Goal: Information Seeking & Learning: Find contact information

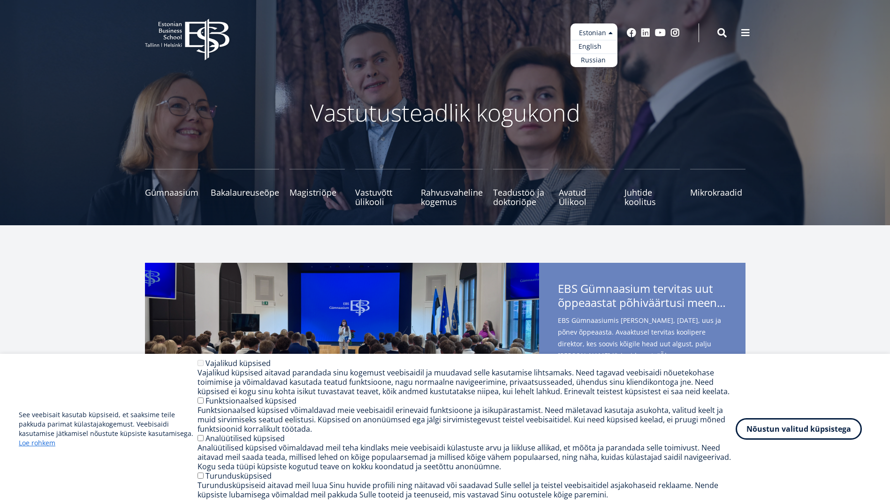
click at [607, 47] on link "English" at bounding box center [594, 47] width 47 height 14
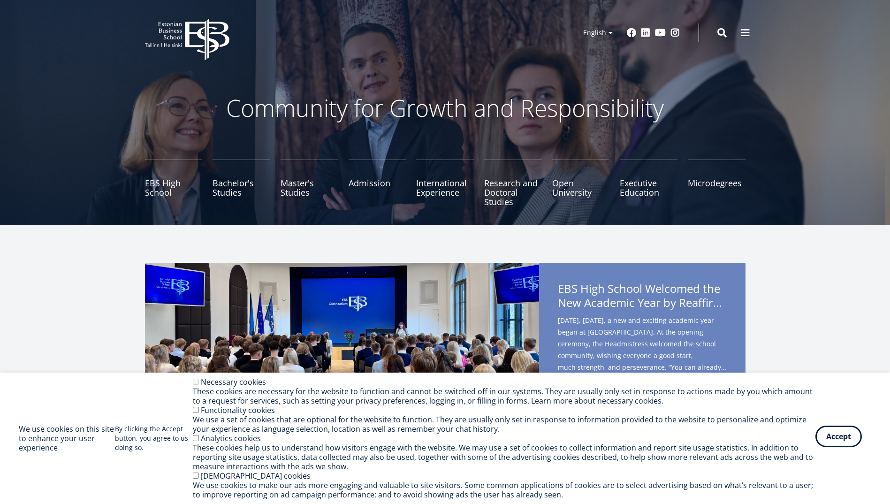
click at [838, 442] on button "Accept" at bounding box center [838, 437] width 46 height 22
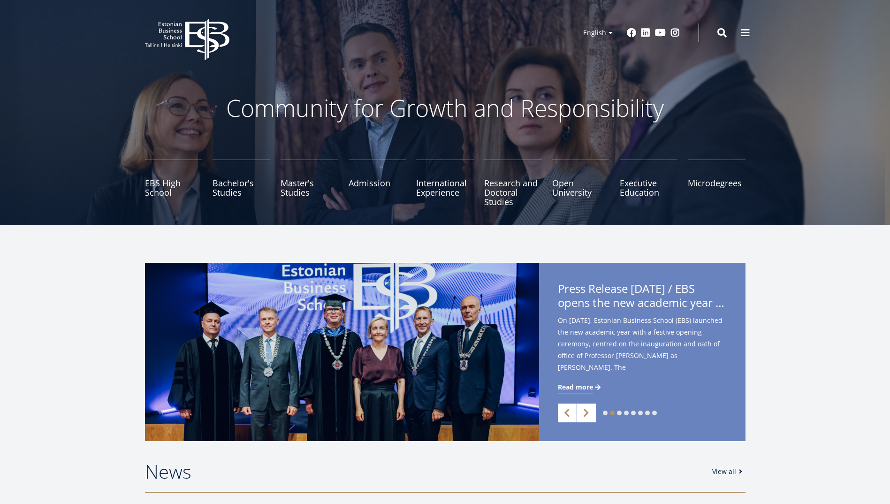
click at [595, 288] on span "Press Release 29.08.2025 / EBS opens the new academic year with the inauguratio…" at bounding box center [642, 297] width 169 height 31
click at [596, 289] on span "Press Release 29.08.2025 / EBS opens the new academic year with the inauguratio…" at bounding box center [642, 297] width 169 height 31
click at [575, 286] on span "Press Release 29.08.2025 / EBS opens the new academic year with the inauguratio…" at bounding box center [642, 297] width 169 height 31
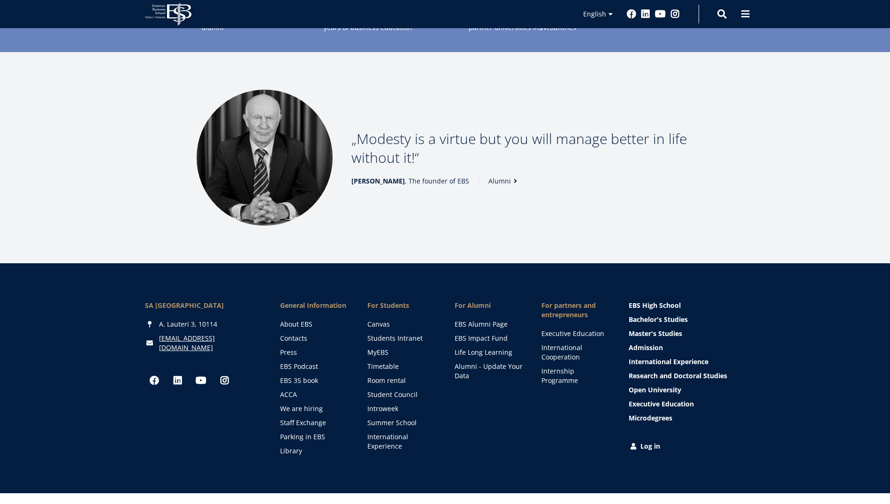
scroll to position [1232, 0]
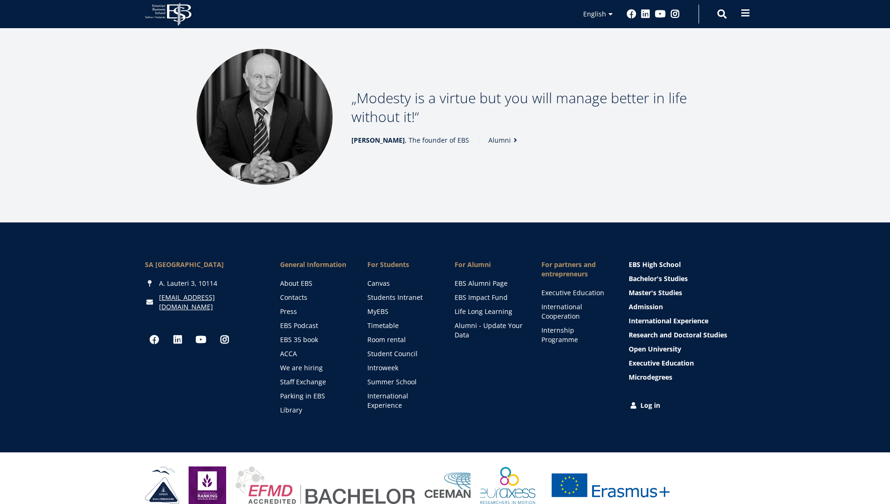
click at [746, 15] on span at bounding box center [745, 12] width 9 height 9
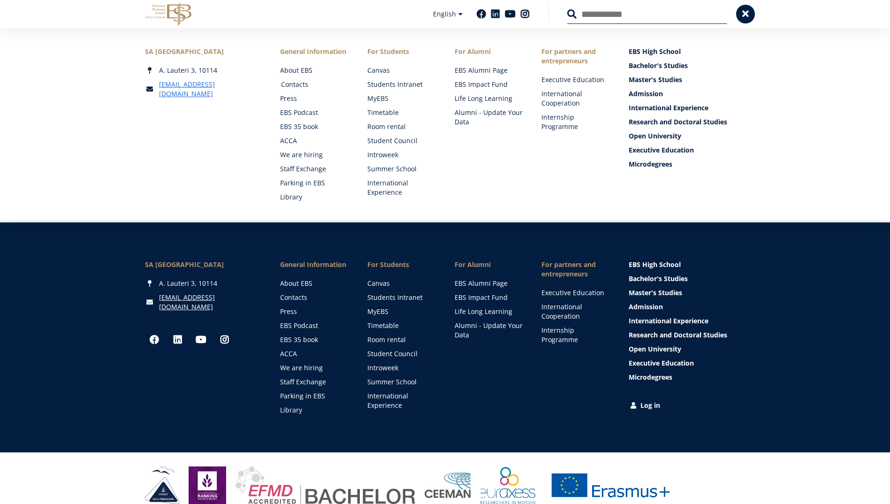
click at [301, 83] on link "Contacts" at bounding box center [315, 84] width 69 height 9
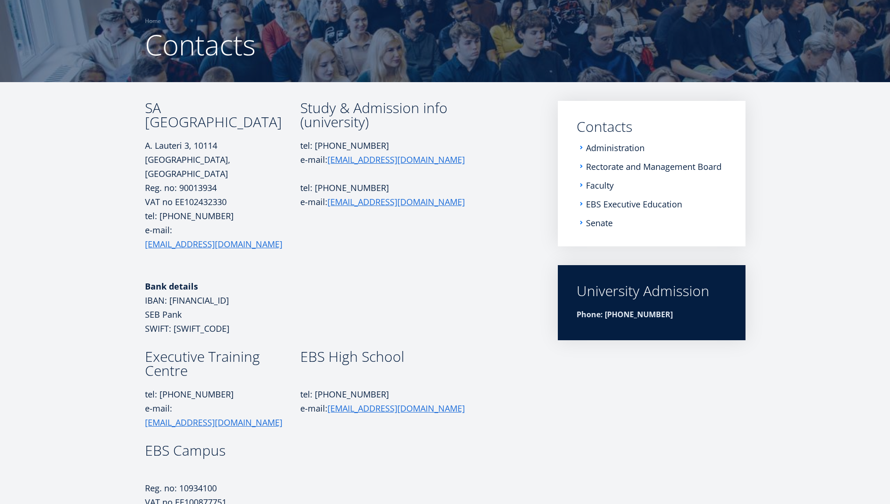
scroll to position [66, 0]
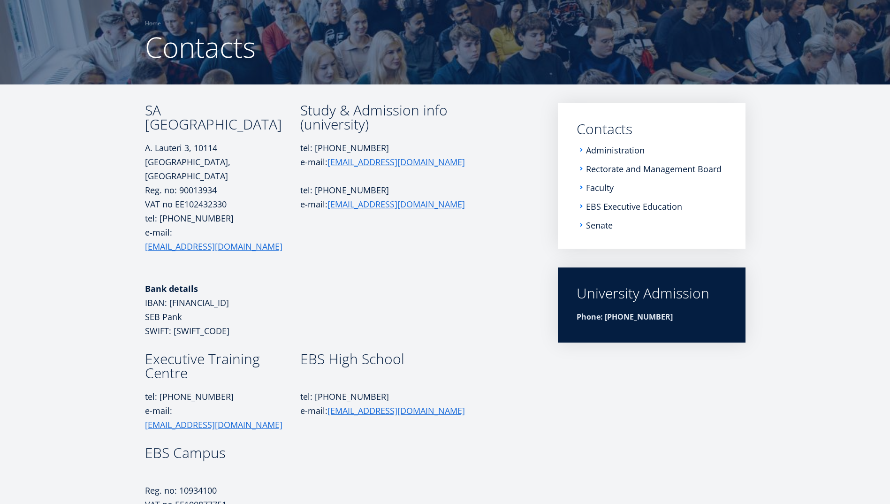
drag, startPoint x: 187, startPoint y: 125, endPoint x: 146, endPoint y: 107, distance: 44.5
click at [146, 107] on h3 "SA [GEOGRAPHIC_DATA]" at bounding box center [222, 117] width 155 height 28
copy h3 "SA [GEOGRAPHIC_DATA]"
click at [181, 149] on p "[PERSON_NAME][STREET_ADDRESS] Reg. no: 90013934" at bounding box center [222, 169] width 155 height 56
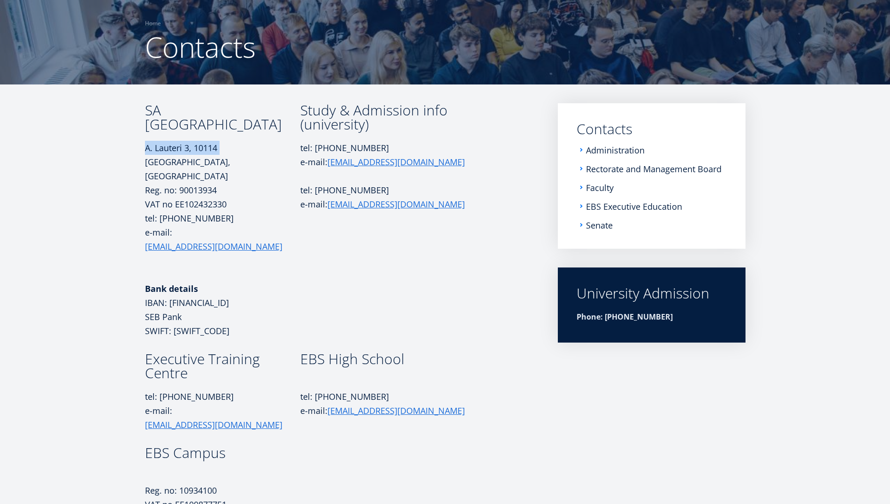
click at [181, 149] on p "[PERSON_NAME][STREET_ADDRESS] Reg. no: 90013934" at bounding box center [222, 169] width 155 height 56
copy p "A. Lauteri 3, 10114"
